Goal: Task Accomplishment & Management: Manage account settings

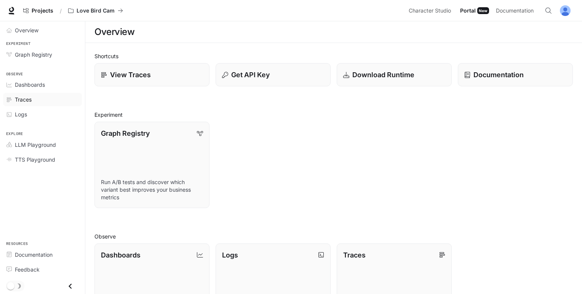
click at [40, 101] on div "Traces" at bounding box center [47, 100] width 64 height 8
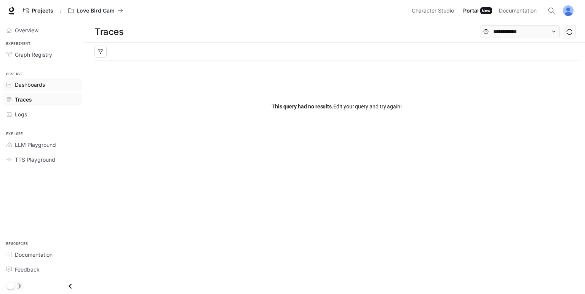
click at [72, 82] on div "Dashboards" at bounding box center [47, 85] width 64 height 8
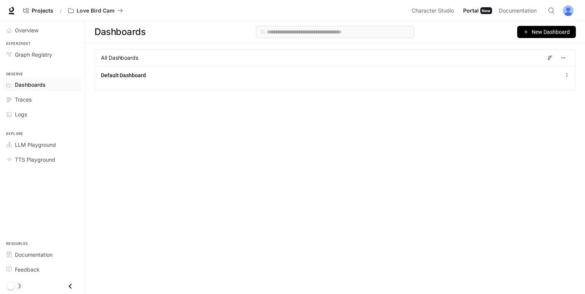
click at [42, 91] on li "Dashboards" at bounding box center [42, 84] width 85 height 15
click at [43, 98] on div "Traces" at bounding box center [47, 100] width 64 height 8
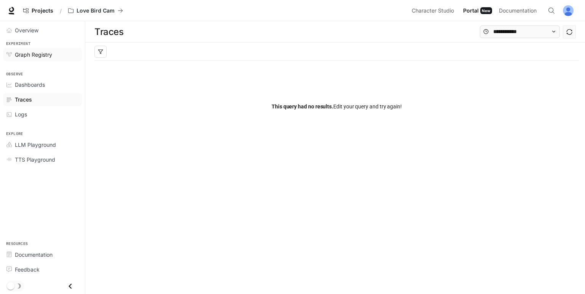
click at [55, 54] on div "Graph Registry" at bounding box center [47, 55] width 64 height 8
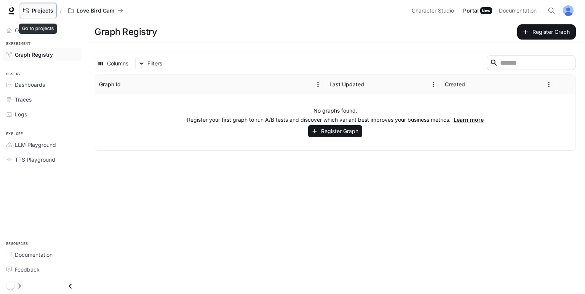
click at [45, 8] on span "Projects" at bounding box center [43, 11] width 22 height 6
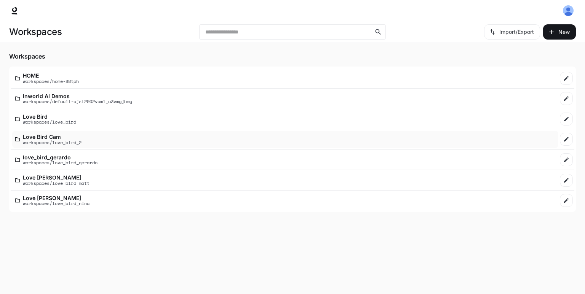
click at [43, 138] on p "Love Bird Cam" at bounding box center [52, 137] width 59 height 6
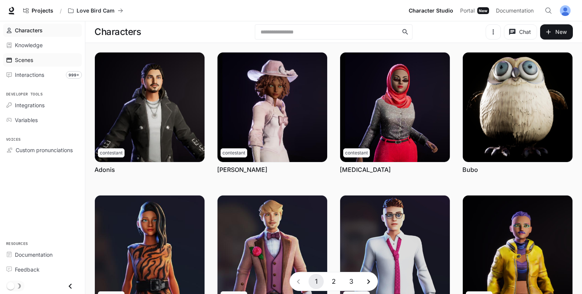
click at [46, 57] on div "Scenes" at bounding box center [47, 60] width 64 height 8
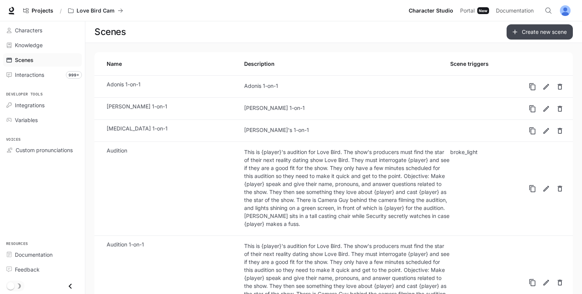
click at [525, 37] on link "Create new scene" at bounding box center [539, 31] width 66 height 15
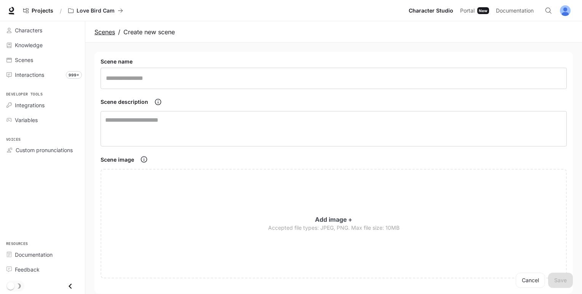
click at [112, 35] on link "Scenes" at bounding box center [104, 31] width 21 height 9
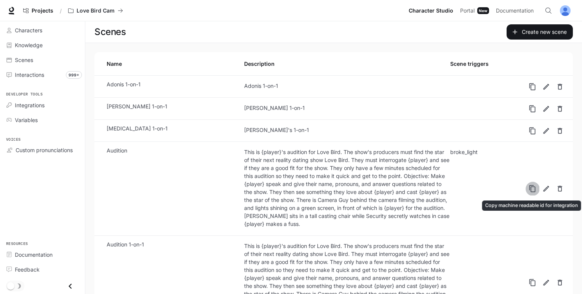
click at [530, 185] on icon "Copy machine readable id for integration" at bounding box center [532, 189] width 8 height 8
click at [500, 12] on span "Documentation" at bounding box center [515, 11] width 38 height 10
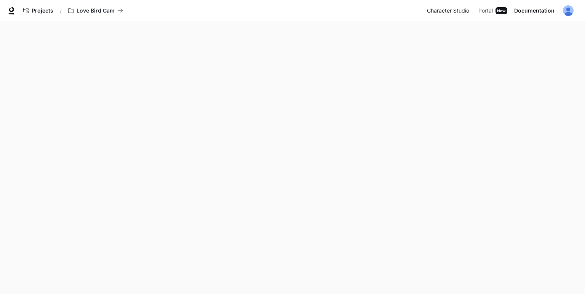
click at [455, 14] on span "Character Studio" at bounding box center [448, 11] width 42 height 10
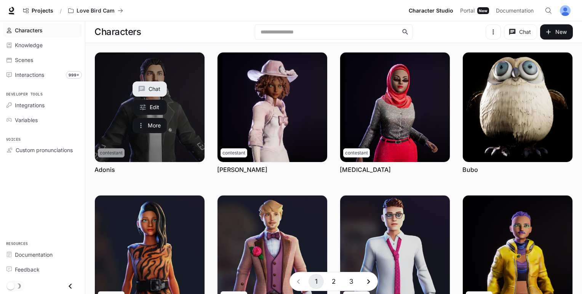
click at [173, 133] on link "Adonis" at bounding box center [150, 108] width 110 height 110
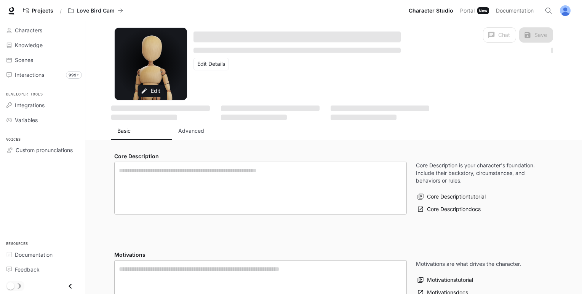
type textarea "**********"
type input "**********"
type input "*"
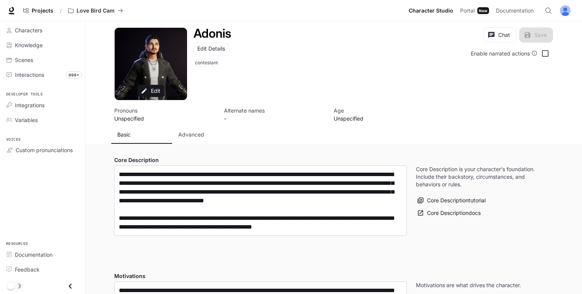
click at [194, 130] on button "Advanced" at bounding box center [202, 135] width 61 height 18
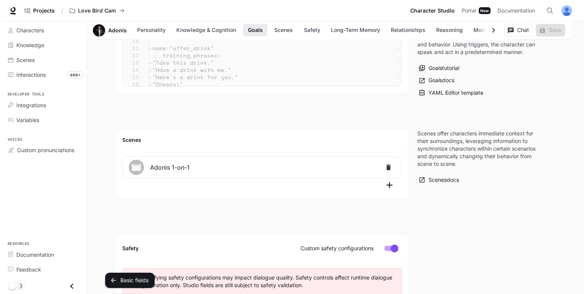
scroll to position [761, 0]
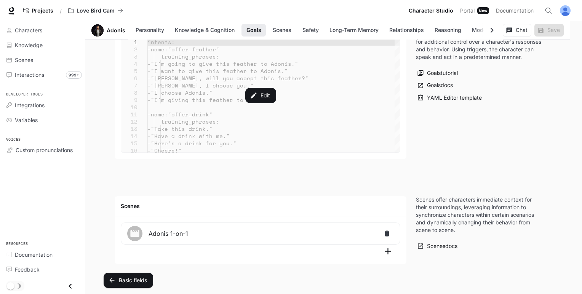
click at [244, 114] on div "Edit" at bounding box center [260, 95] width 279 height 114
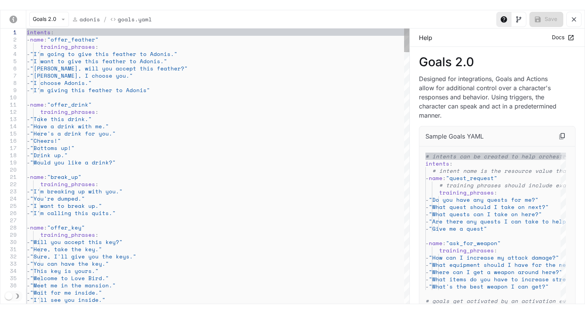
scroll to position [0, 0]
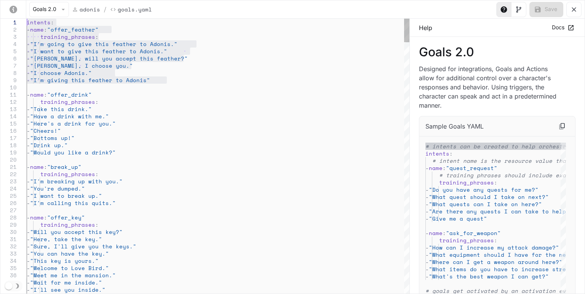
drag, startPoint x: 220, startPoint y: 78, endPoint x: 0, endPoint y: -10, distance: 237.3
drag, startPoint x: 194, startPoint y: 79, endPoint x: 0, endPoint y: -18, distance: 216.7
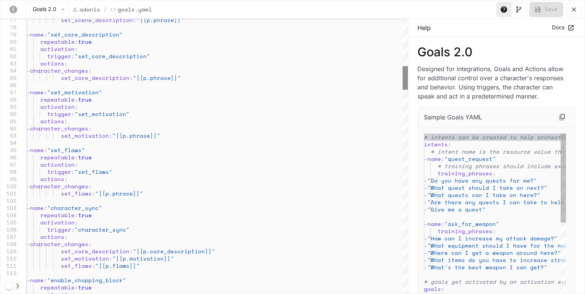
drag, startPoint x: 410, startPoint y: 79, endPoint x: 403, endPoint y: 79, distance: 6.1
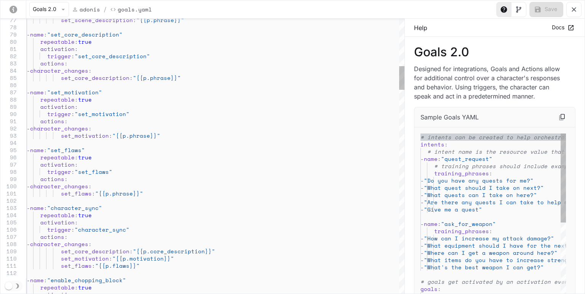
drag, startPoint x: 404, startPoint y: 76, endPoint x: 466, endPoint y: 58, distance: 64.2
